Goal: Task Accomplishment & Management: Manage account settings

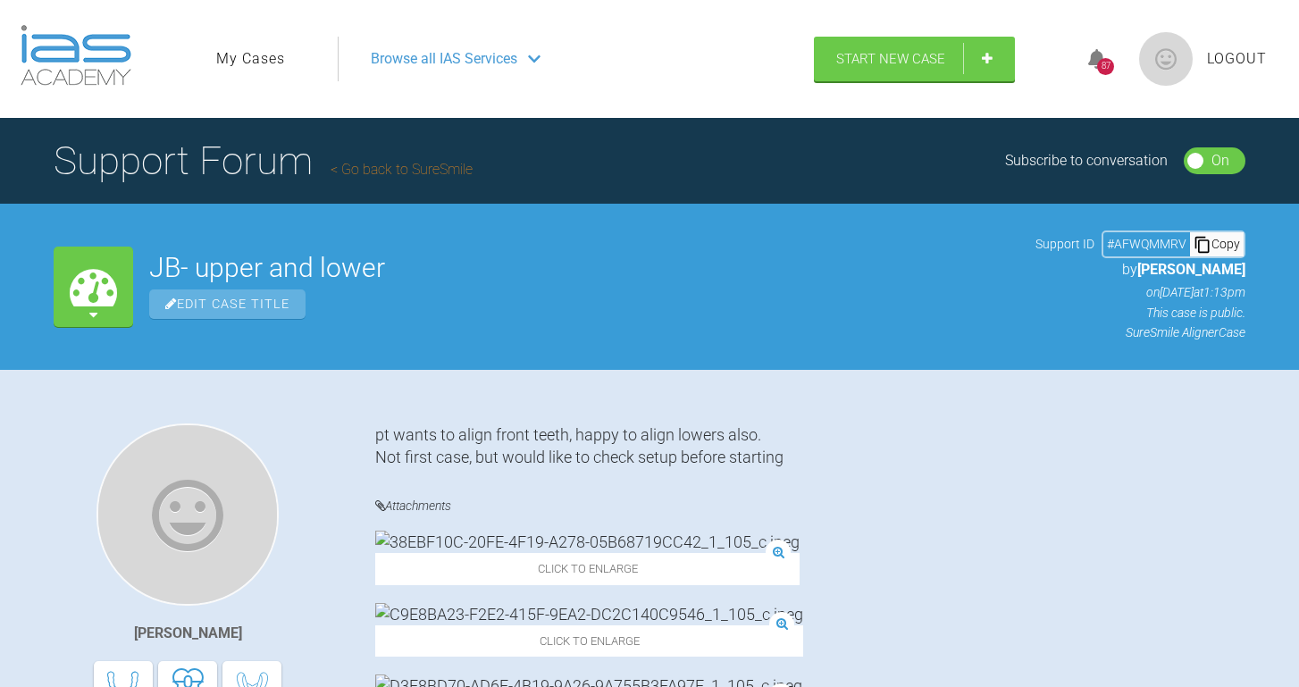
click at [265, 66] on link "My Cases" at bounding box center [250, 58] width 69 height 23
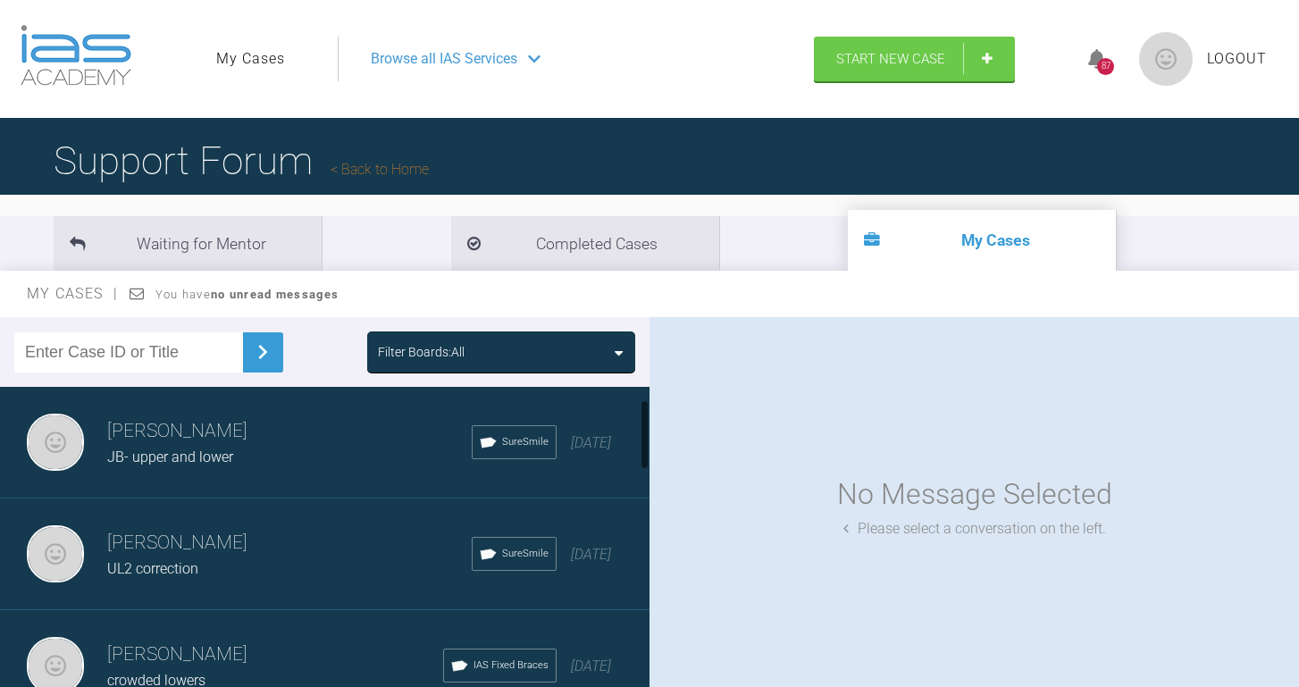
scroll to position [135, 0]
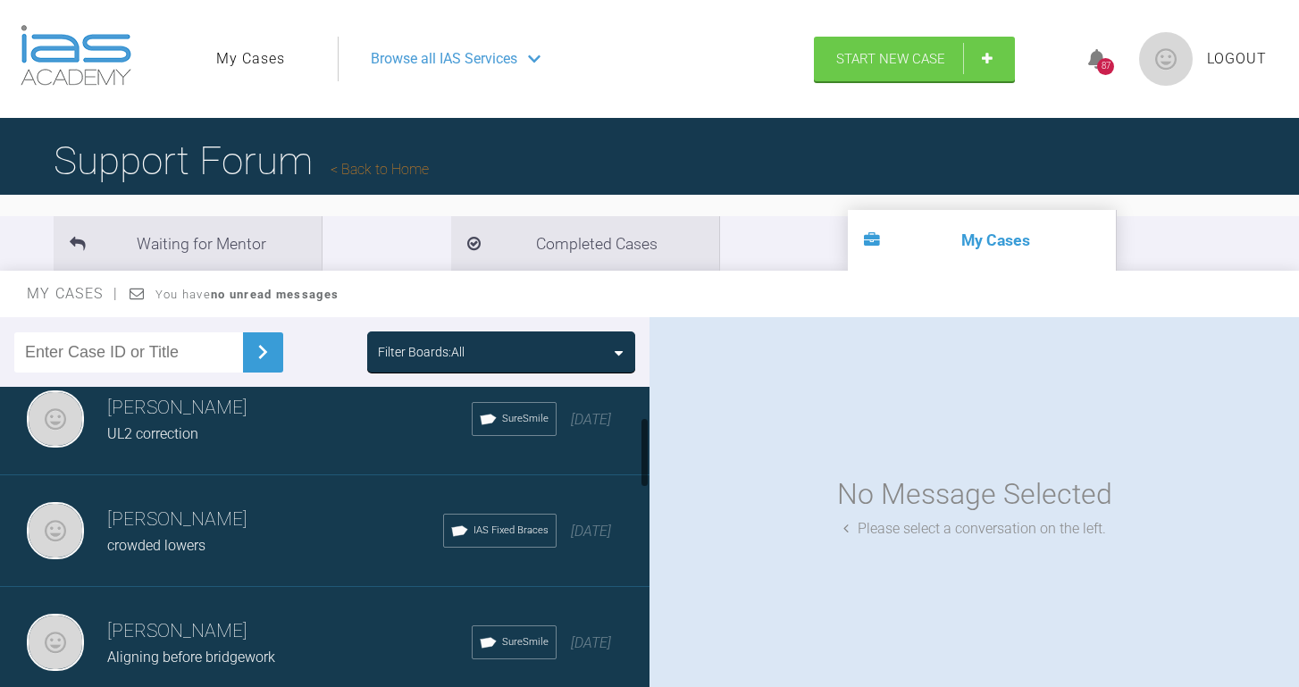
click at [165, 423] on div "UL2 correction" at bounding box center [289, 434] width 365 height 23
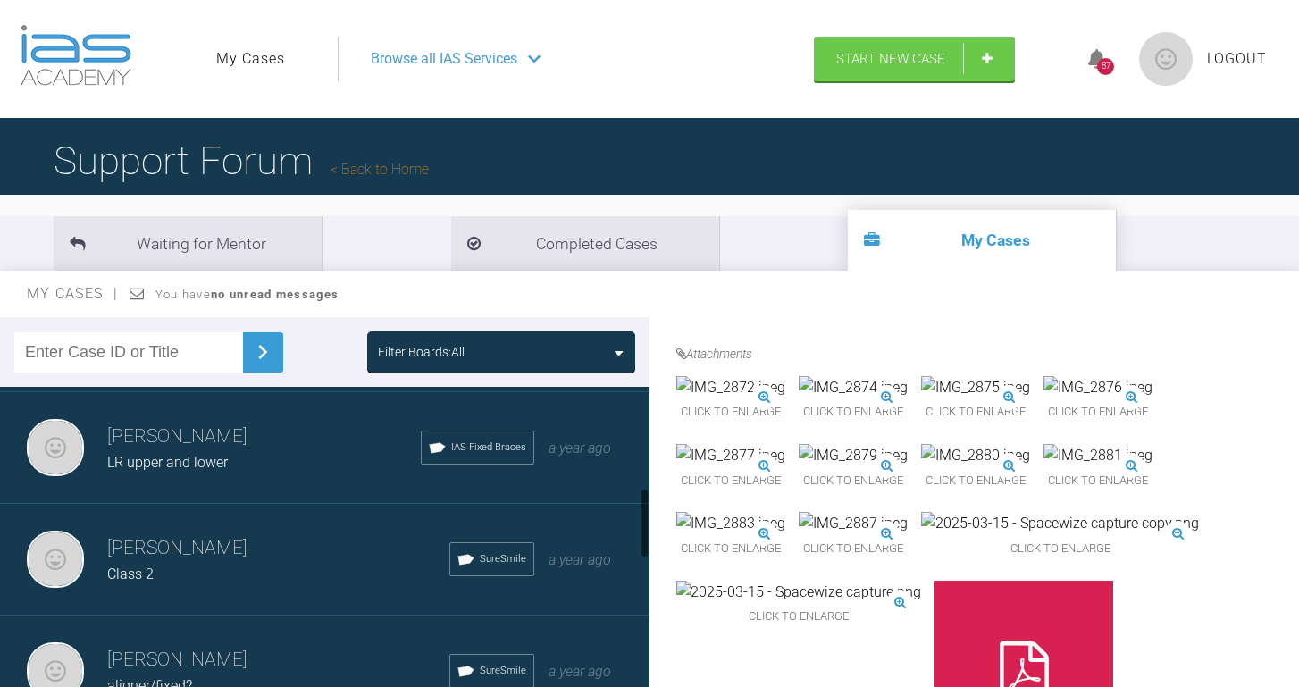
scroll to position [442, 0]
click at [213, 466] on span "LR upper and lower" at bounding box center [167, 461] width 121 height 17
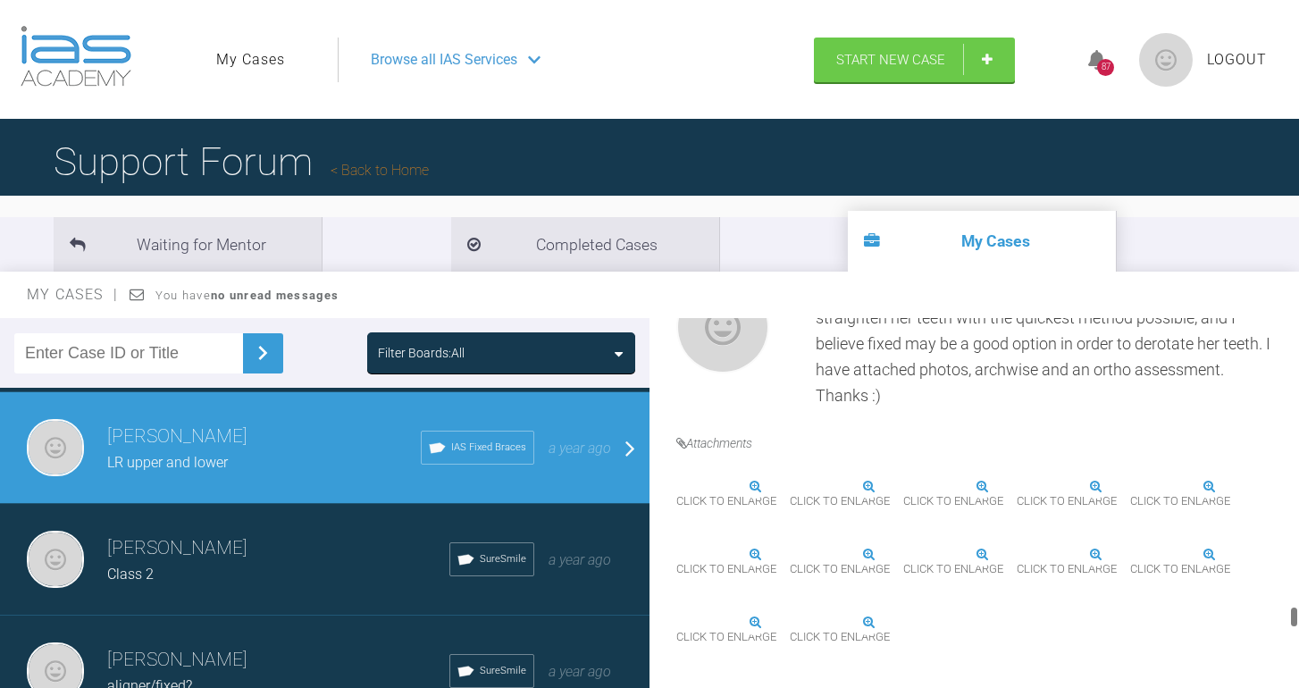
scroll to position [6093, 0]
